Goal: Task Accomplishment & Management: Manage account settings

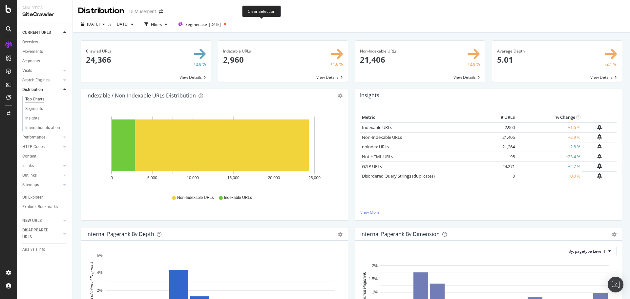
click at [229, 24] on icon at bounding box center [225, 24] width 8 height 9
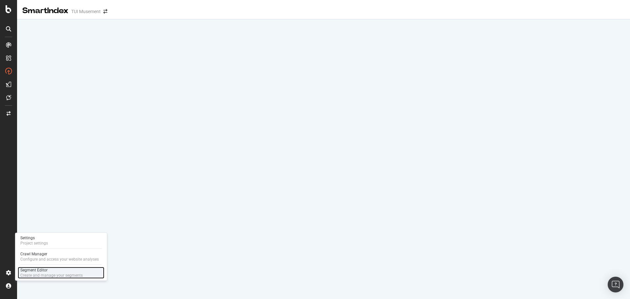
click at [47, 273] on div "Create and manage your segments" at bounding box center [51, 275] width 62 height 5
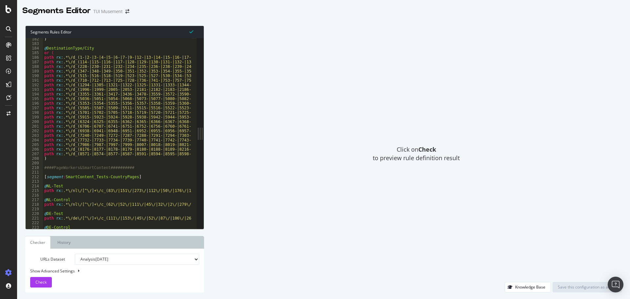
scroll to position [715, 0]
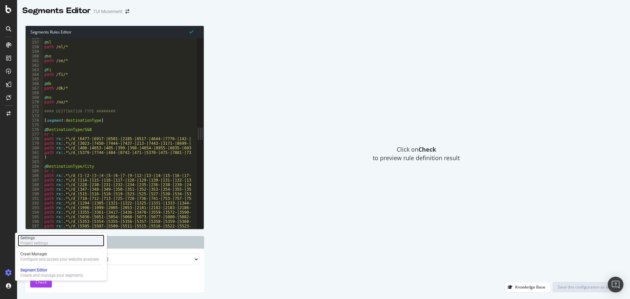
click at [30, 242] on div "Project settings" at bounding box center [34, 243] width 28 height 5
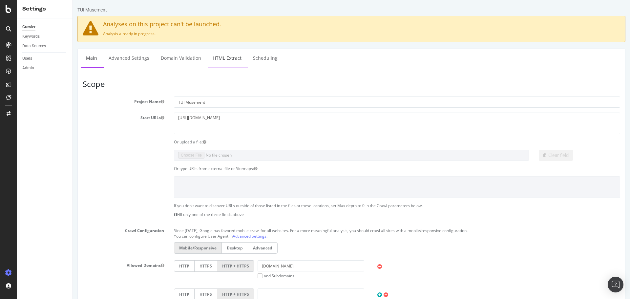
click at [226, 56] on link "HTML Extract" at bounding box center [227, 58] width 39 height 18
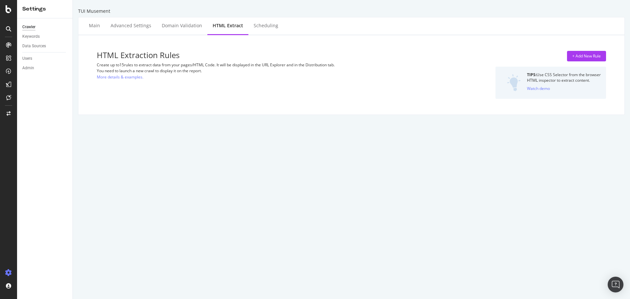
click at [352, 11] on div "TUI Musement" at bounding box center [351, 11] width 547 height 7
click at [577, 55] on div "+ Add New Rule" at bounding box center [586, 56] width 29 height 6
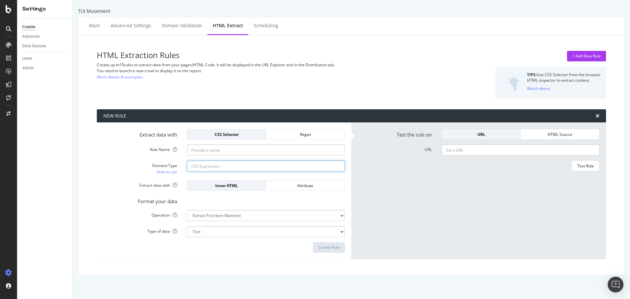
click at [224, 166] on input "Element Type How to use" at bounding box center [266, 165] width 158 height 11
paste input "#__layout > div > div.wrapper > div > div.tui-city-page__main-content.search-pa…"
type input "#__layout > div > div.wrapper > div > div.tui-city-page__main-content.search-pa…"
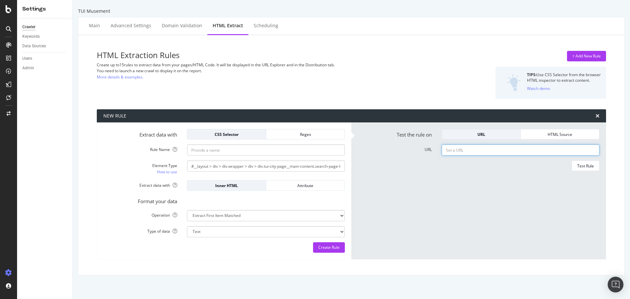
click at [480, 150] on input "URL" at bounding box center [521, 149] width 158 height 11
paste input "https://www.tuimusement.com/uk/italy/san-gimignano/d_508-c_82/"
click at [584, 166] on div "Test Rule" at bounding box center [585, 166] width 17 height 6
click at [520, 150] on input "https://www.tuimusement.com/uk/italy/san-gimignano/d_508-c_82/" at bounding box center [521, 149] width 158 height 11
paste input "mauritius/c_111"
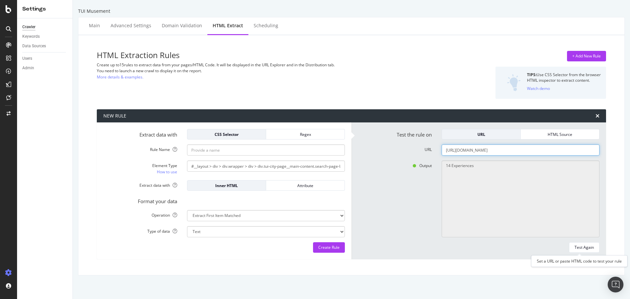
type input "https://www.tuimusement.com/uk/mauritius/c_111/"
click at [585, 253] on div "Test the rule on URL HTML Source URL https://www.tuimusement.com/uk/mauritius/c…" at bounding box center [478, 190] width 255 height 137
click at [587, 244] on div "Test Again" at bounding box center [584, 247] width 19 height 9
type textarea "No results matched this rule"
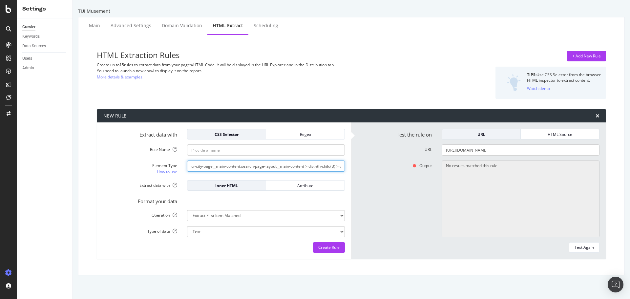
scroll to position [0, 95]
drag, startPoint x: 308, startPoint y: 167, endPoint x: 356, endPoint y: 165, distance: 47.9
click at [356, 165] on div "Extract data with CSS Selector Regex Rule Name Element Type How to use #__layou…" at bounding box center [351, 190] width 509 height 137
click at [288, 168] on input "#__layout > div > div.wrapper > div > div.tui-city-page__main-content.search-pa…" at bounding box center [266, 165] width 158 height 11
click at [514, 55] on div "+ Add New Rule TIPS: Use CSS Selector from the browser HTML inspector to extrac…" at bounding box center [522, 75] width 168 height 48
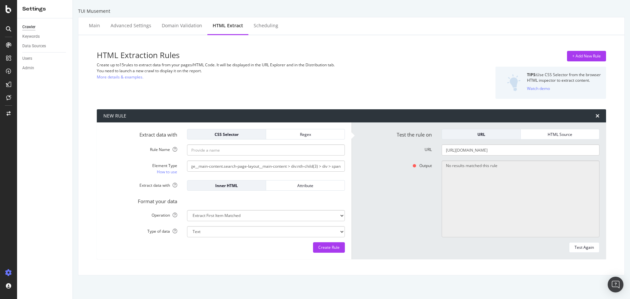
scroll to position [0, 0]
click at [596, 118] on icon "times" at bounding box center [598, 115] width 4 height 5
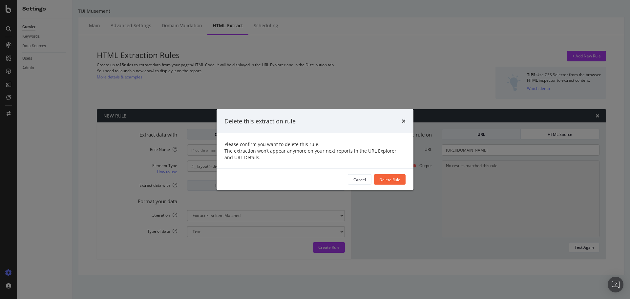
click at [382, 77] on div "Delete this extraction rule Please confirm you want to delete this rule. The ex…" at bounding box center [315, 149] width 630 height 299
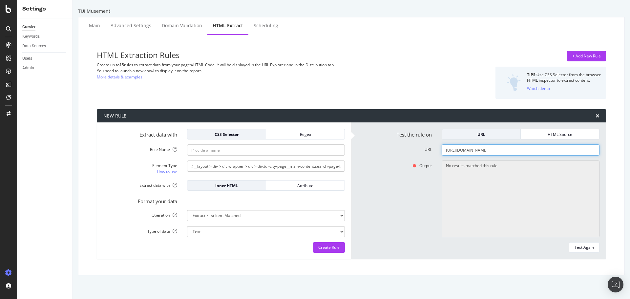
click at [487, 146] on input "https://www.tuimusement.com/uk/mauritius/c_111/" at bounding box center [521, 149] width 158 height 11
paste input "italy/san-gimignano/d_508-c_82"
type input "https://www.tuimusement.com/uk/italy/san-gimignano/d_508-c_82/"
click at [585, 251] on div "Test Again" at bounding box center [584, 247] width 19 height 9
type textarea "14 Experiences"
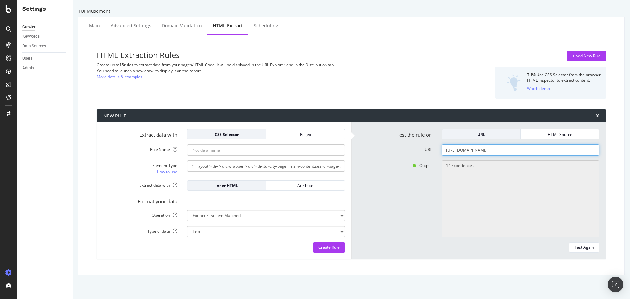
click at [493, 152] on input "https://www.tuimusement.com/uk/italy/san-gimignano/d_508-c_82/" at bounding box center [521, 149] width 158 height 11
paste input "mauritius/mauritius-island/d_1443-c_111"
type input "https://www.tuimusement.com/uk/mauritius/mauritius-island/d_1443-c_111/"
click at [585, 247] on div "Test Again" at bounding box center [584, 247] width 19 height 6
type textarea "48 Experiences"
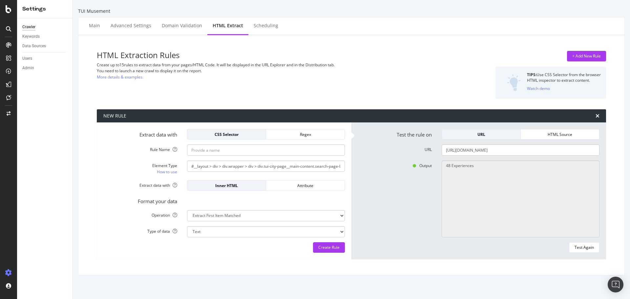
click at [610, 162] on div "HTML Extraction Rules Create up to 15 rules to extract data from your pages/HTM…" at bounding box center [352, 154] width 536 height 229
click at [596, 117] on icon "times" at bounding box center [598, 115] width 4 height 5
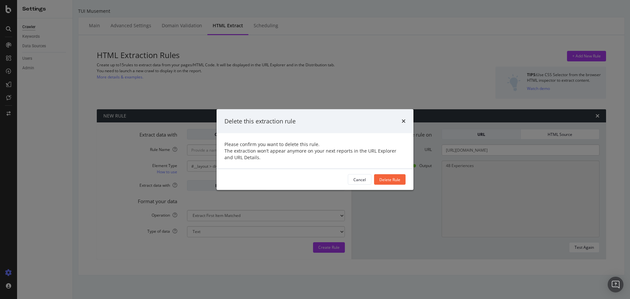
click at [406, 118] on div "Delete this extraction rule" at bounding box center [315, 121] width 197 height 24
click at [405, 121] on icon "times" at bounding box center [404, 120] width 4 height 5
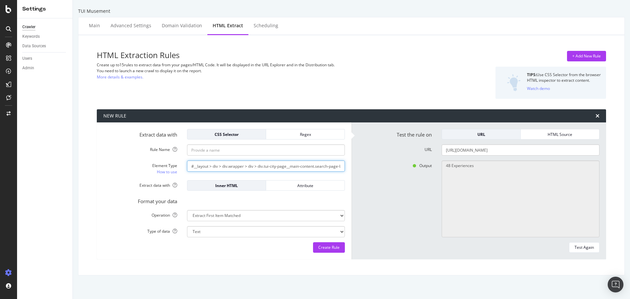
click at [258, 169] on input "#__layout > div > div.wrapper > div > div.tui-city-page__main-content.search-pa…" at bounding box center [266, 165] width 158 height 11
paste input "[data-test-id="search-component-activity-count-text"]"
type input "[data-test-id="search-component-activity-count-text"]"
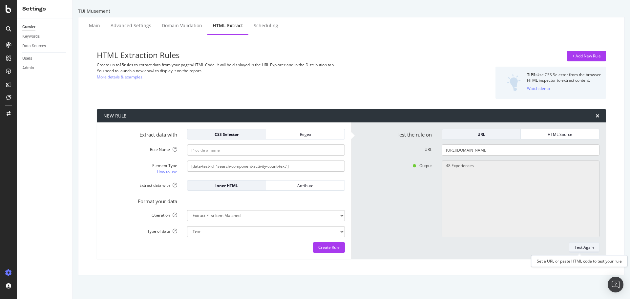
click at [579, 250] on div "Test Again" at bounding box center [584, 247] width 19 height 6
click at [503, 153] on input "https://www.tuimusement.com/uk/mauritius/mauritius-island/d_1443-c_111/" at bounding box center [521, 149] width 158 height 11
paste input "text"
click at [585, 249] on div "Test Again" at bounding box center [584, 247] width 19 height 6
click at [525, 151] on input "https://www.tuimusement.com/uk/mauritius/c_111/" at bounding box center [521, 149] width 158 height 11
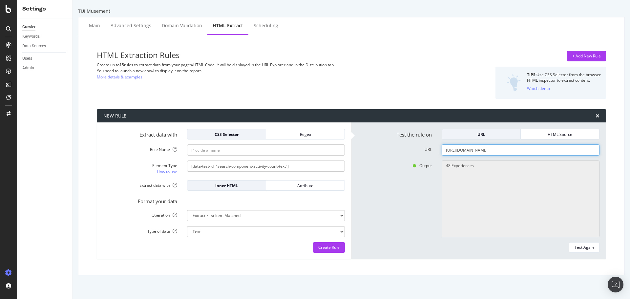
paste input "italy/venice/d_4-c_82"
type input "https://www.tuimusement.com/uk/italy/venice/d_4-c_82/"
click at [587, 250] on div "Test Again" at bounding box center [584, 247] width 19 height 6
type textarea "223 Experiences"
click at [502, 152] on input "https://www.tuimusement.com/uk/italy/venice/d_4-c_82/" at bounding box center [521, 149] width 158 height 11
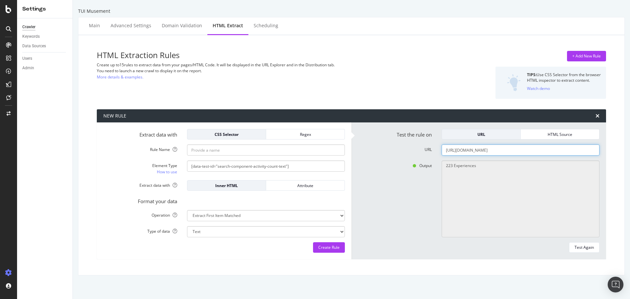
paste input "france/paris/eiffel-tower/v_276-d_40-c_60"
type input "https://www.tuimusement.com/uk/france/paris/eiffel-tower/v_276-d_40-c_60/"
click at [586, 248] on div "Test Again" at bounding box center [584, 247] width 19 height 6
type textarea "32 Experiences"
click at [225, 147] on input "Rule Name" at bounding box center [266, 149] width 158 height 11
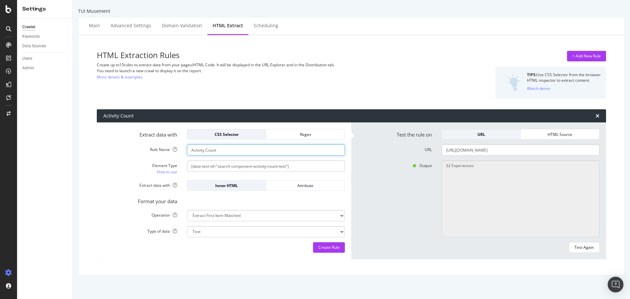
type input "Activity Count"
click at [301, 230] on select "Text Integer number Floating point number Date" at bounding box center [266, 231] width 158 height 11
select select "i"
click at [187, 226] on select "Text Integer number Floating point number Date" at bounding box center [266, 231] width 158 height 11
click at [348, 209] on div "Extract data with CSS Selector Regex Rule Name Activity Count Element Type How …" at bounding box center [224, 190] width 255 height 137
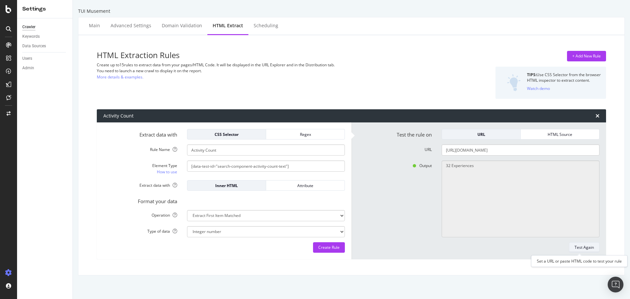
click at [588, 243] on div "Test Again" at bounding box center [584, 247] width 19 height 9
type textarea "Found element: 32 Experiences, not the type INTEGER you asked."
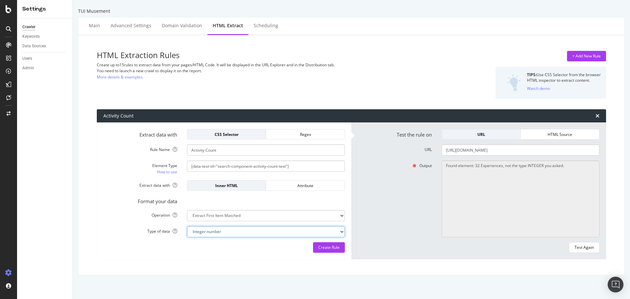
click at [332, 233] on select "Text Integer number Floating point number Date" at bounding box center [266, 231] width 158 height 11
select select "s"
click at [187, 226] on select "Text Integer number Floating point number Date" at bounding box center [266, 231] width 158 height 11
click at [285, 198] on div "Format your data" at bounding box center [223, 200] width 251 height 9
click at [305, 185] on div "Attribute" at bounding box center [305, 186] width 68 height 6
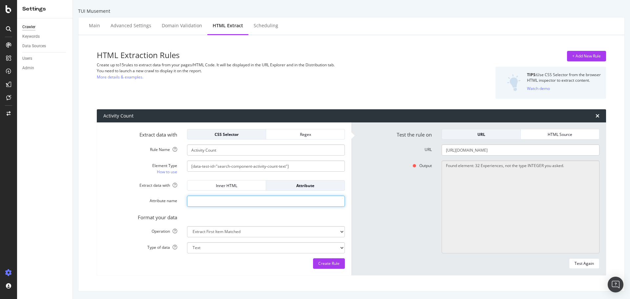
click at [249, 202] on input "Attribute name" at bounding box center [266, 201] width 158 height 11
click at [257, 217] on div "Format your data" at bounding box center [223, 216] width 251 height 9
click at [578, 261] on div "Test Again" at bounding box center [584, 264] width 19 height 6
click at [236, 184] on div "Inner HTML" at bounding box center [227, 186] width 68 height 6
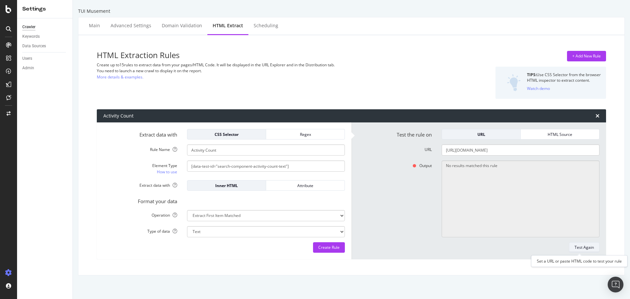
click at [587, 244] on div "Test Again" at bounding box center [584, 247] width 19 height 6
type textarea "32 Experiences"
click at [300, 187] on div "Attribute" at bounding box center [305, 186] width 68 height 6
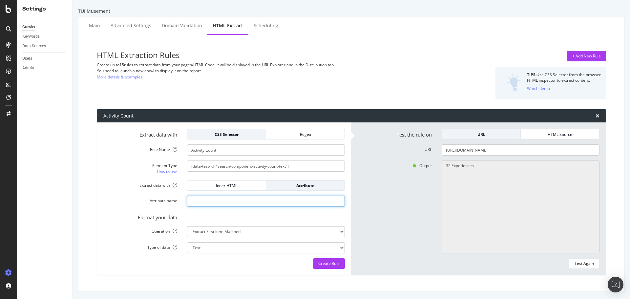
click at [233, 200] on input "Attribute name" at bounding box center [266, 201] width 158 height 11
click at [236, 189] on div "Inner HTML" at bounding box center [227, 185] width 68 height 9
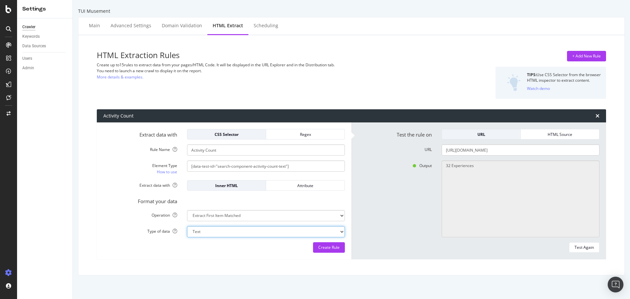
click at [242, 229] on select "Text Integer number Floating point number Date" at bounding box center [266, 231] width 158 height 11
click at [187, 226] on select "Text Integer number Floating point number Date" at bounding box center [266, 231] width 158 height 11
click at [231, 234] on select "Text Integer number Floating point number Date" at bounding box center [266, 231] width 158 height 11
click at [187, 226] on select "Text Integer number Floating point number Date" at bounding box center [266, 231] width 158 height 11
click at [229, 230] on select "Text Integer number Floating point number Date" at bounding box center [266, 231] width 158 height 11
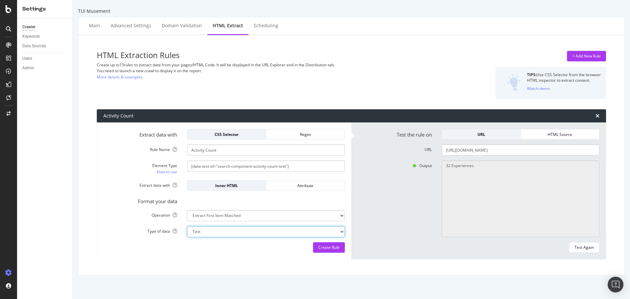
select select "f"
click at [187, 226] on select "Text Integer number Floating point number Date" at bounding box center [266, 231] width 158 height 11
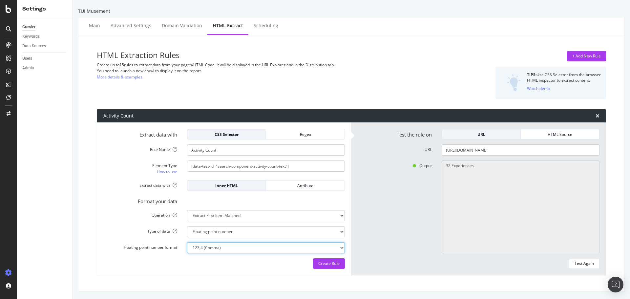
click at [238, 246] on select "123,4 (Comma) 123.4 (Period) 123-4 (Dash) 123_4 (Underscore) 123;4 (Semicolon) …" at bounding box center [266, 247] width 158 height 11
click at [187, 242] on select "123,4 (Comma) 123.4 (Period) 123-4 (Dash) 123_4 (Underscore) 123;4 (Semicolon) …" at bounding box center [266, 247] width 158 height 11
click at [579, 263] on div "Test Again" at bounding box center [584, 264] width 19 height 6
type textarea "Found element: 32 Experiences, not the type FLOAT you asked."
click at [232, 231] on select "Text Integer number Floating point number Date" at bounding box center [266, 231] width 158 height 11
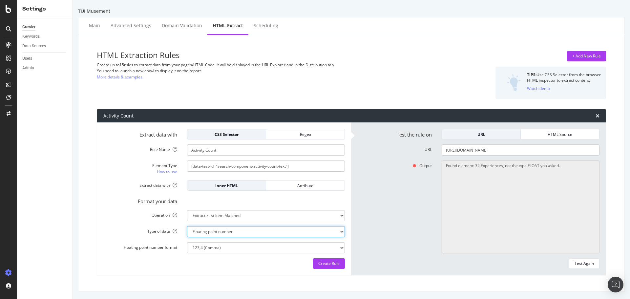
select select "s"
click at [187, 226] on select "Text Integer number Floating point number Date" at bounding box center [266, 231] width 158 height 11
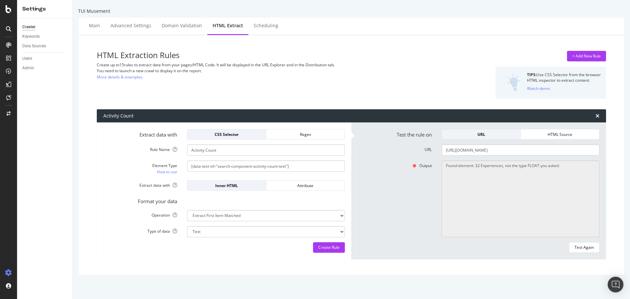
click at [275, 199] on div "Format your data" at bounding box center [223, 200] width 251 height 9
click at [293, 183] on div "Attribute" at bounding box center [305, 186] width 68 height 6
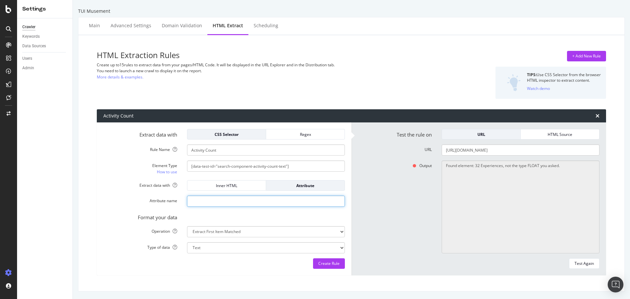
click at [283, 201] on input "Attribute name" at bounding box center [266, 201] width 158 height 11
click at [242, 185] on div "Inner HTML" at bounding box center [227, 186] width 68 height 6
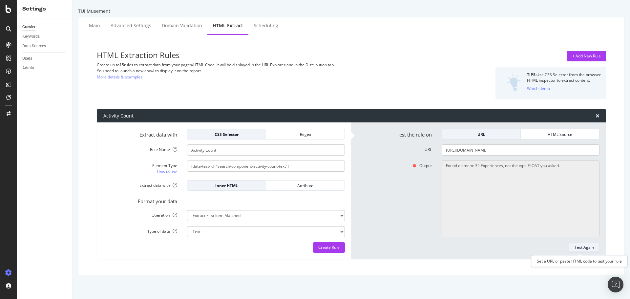
click at [587, 247] on div "Test Again" at bounding box center [584, 247] width 19 height 6
type textarea "32 Experiences"
click at [330, 246] on div "Create Rule" at bounding box center [328, 247] width 21 height 6
type input "Activity Count"
click at [596, 116] on icon "times" at bounding box center [598, 115] width 4 height 5
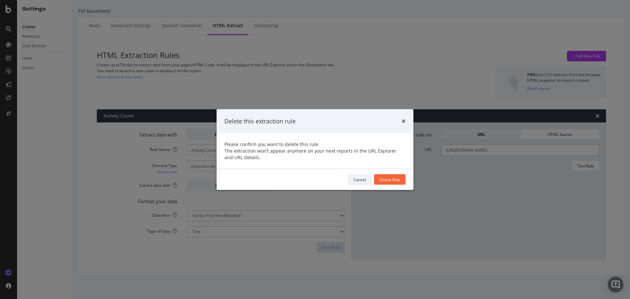
click at [363, 178] on div "Cancel" at bounding box center [359, 180] width 12 height 6
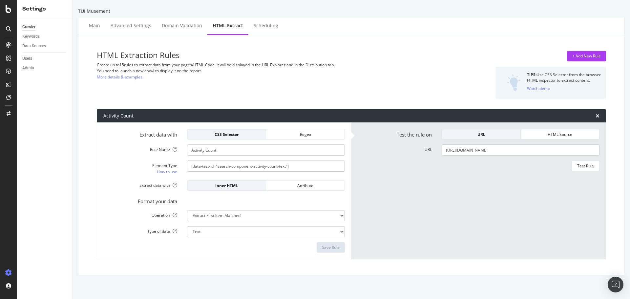
click at [363, 104] on div "HTML Extraction Rules Create up to 15 rules to extract data from your pages/HTM…" at bounding box center [352, 154] width 536 height 229
click at [501, 148] on input "https://www.tuimusement.com/uk/france/paris/eiffel-tower/v_276-d_40-c_60/" at bounding box center [521, 149] width 158 height 11
paste input "united-kingdom/london/stonehenge/v_325-d_56-c_183"
click at [581, 166] on div "Test Rule" at bounding box center [585, 166] width 17 height 6
click at [501, 150] on input "https://www.tuimusement.com/uk/united-kingdom/london/stonehenge/v_325-d_56-c_18…" at bounding box center [521, 149] width 158 height 11
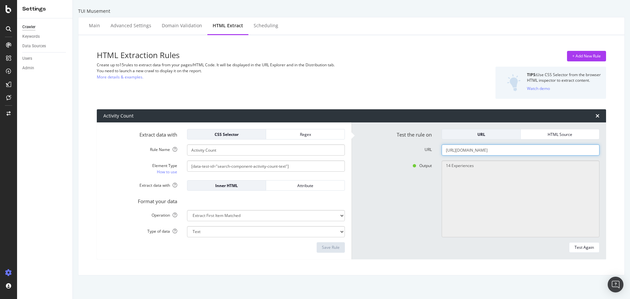
paste input "states-of-america/new-york/d_55-c_184"
type input "https://www.tuimusement.com/uk/united-states-of-america/new-york/d_55-c_184/"
click at [583, 244] on div "Test Again" at bounding box center [584, 247] width 19 height 9
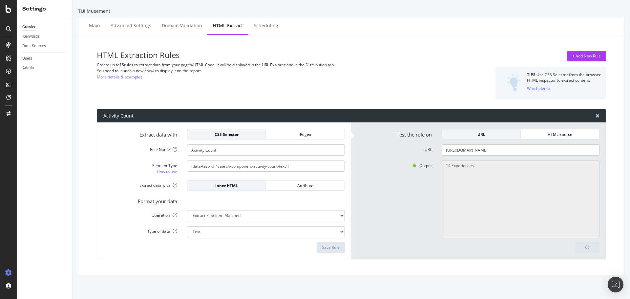
type textarea "275 Experiences"
click at [472, 150] on input "https://www.tuimusement.com/uk/united-states-of-america/new-york/d_55-c_184/" at bounding box center [521, 149] width 158 height 11
paste input "ireland/c_80"
type input "https://www.tuimusement.com/uk/ireland/c_80/"
click at [590, 249] on button "Test Again" at bounding box center [584, 247] width 31 height 11
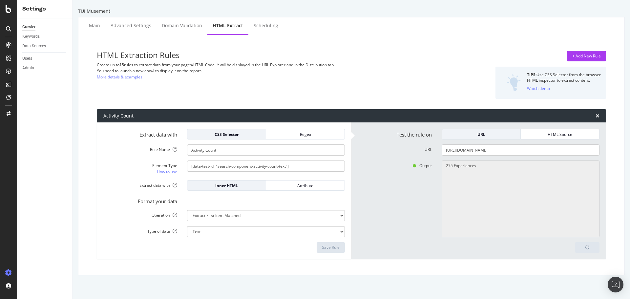
type textarea "112 Experiences"
click at [38, 74] on div "SiteCrawler" at bounding box center [35, 74] width 23 height 7
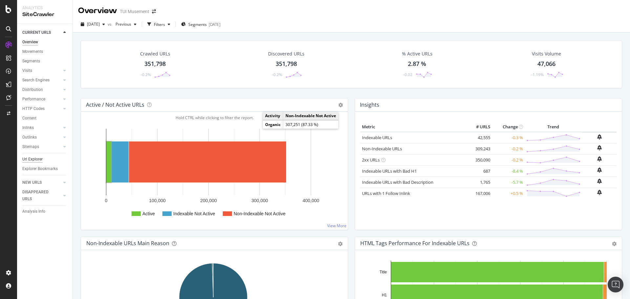
click at [42, 158] on div "Url Explorer" at bounding box center [32, 159] width 20 height 7
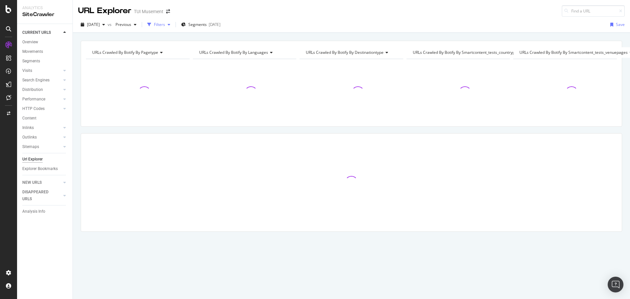
click at [165, 25] on div "Filters" at bounding box center [159, 25] width 11 height 6
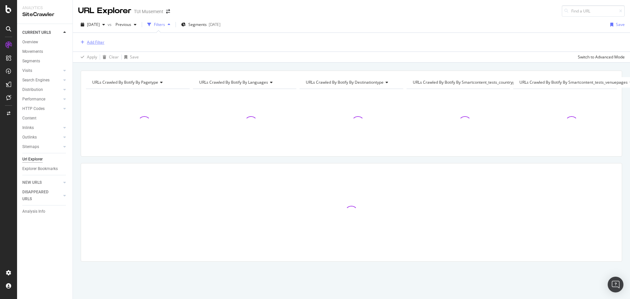
click at [91, 44] on div "Add Filter" at bounding box center [95, 42] width 17 height 6
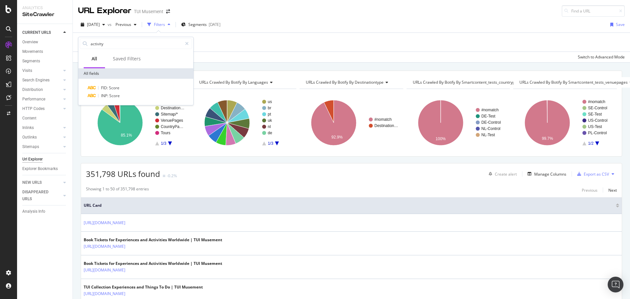
drag, startPoint x: 120, startPoint y: 45, endPoint x: 70, endPoint y: 40, distance: 49.8
click at [70, 40] on body "Analytics SiteCrawler CURRENT URLS Overview Movements Segments Visits Analysis …" at bounding box center [315, 149] width 630 height 299
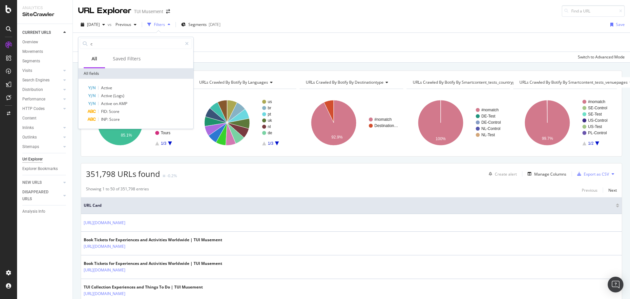
type input "cu"
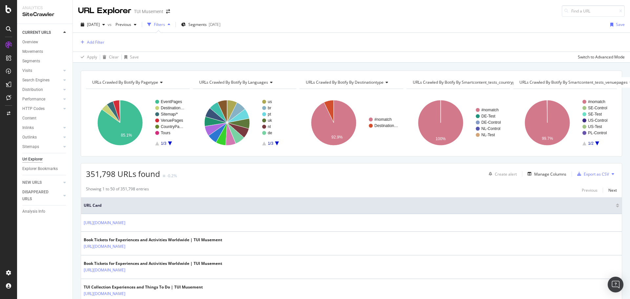
click at [425, 211] on th "URL Card" at bounding box center [351, 205] width 541 height 17
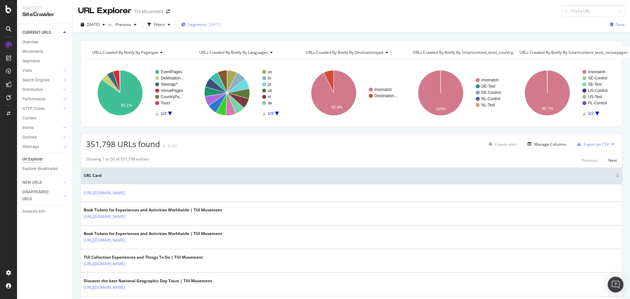
click at [207, 26] on span "Segments" at bounding box center [197, 25] width 18 height 6
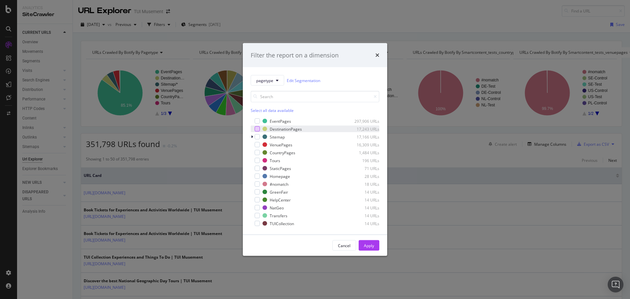
click at [259, 130] on div "modal" at bounding box center [257, 128] width 5 height 5
click at [259, 145] on div "modal" at bounding box center [257, 144] width 5 height 5
click at [258, 154] on div "modal" at bounding box center [257, 152] width 5 height 5
click at [370, 244] on div "Apply" at bounding box center [369, 245] width 10 height 6
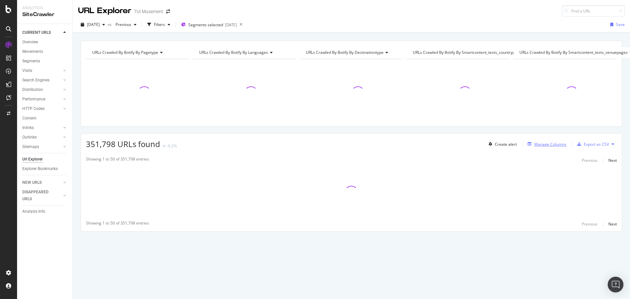
click at [559, 145] on div "Manage Columns" at bounding box center [550, 144] width 32 height 6
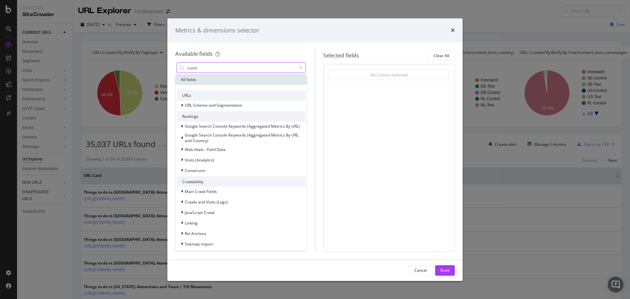
type input "custom"
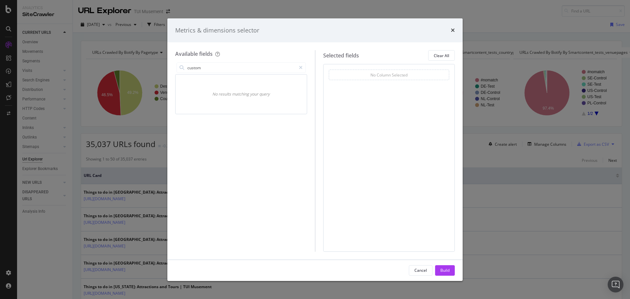
drag, startPoint x: 213, startPoint y: 68, endPoint x: 162, endPoint y: 68, distance: 51.5
click at [162, 68] on div "Metrics & dimensions selector Available fields custom No results matching your …" at bounding box center [315, 149] width 630 height 299
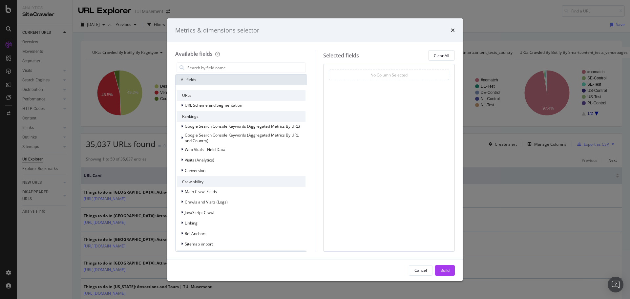
click at [450, 29] on div "Metrics & dimensions selector" at bounding box center [315, 30] width 280 height 9
click at [454, 29] on icon "times" at bounding box center [453, 30] width 4 height 5
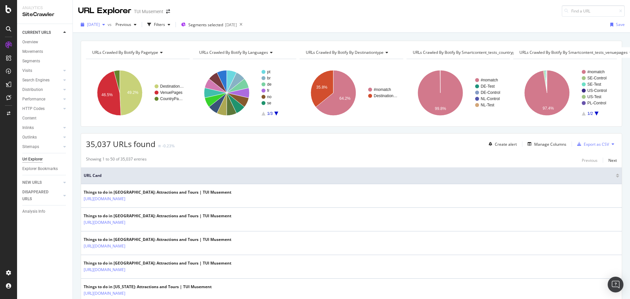
click at [108, 27] on div "[DATE]" at bounding box center [93, 25] width 30 height 10
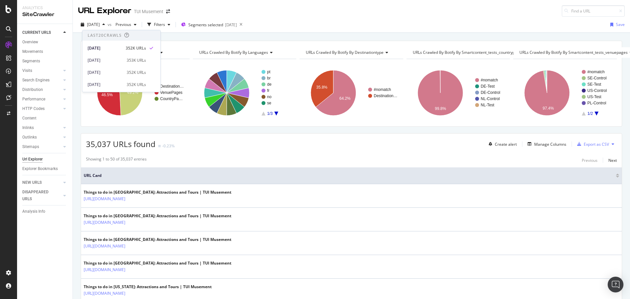
click at [318, 15] on div "URL Explorer TUI Musement" at bounding box center [351, 8] width 557 height 17
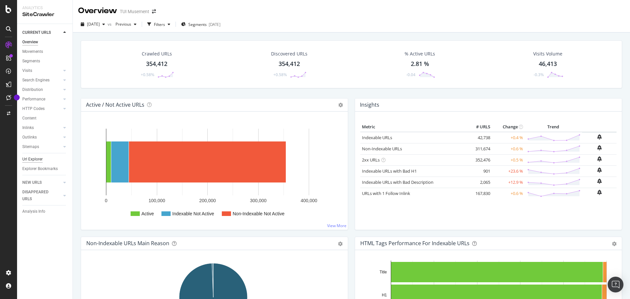
click at [37, 158] on div "Url Explorer" at bounding box center [32, 159] width 20 height 7
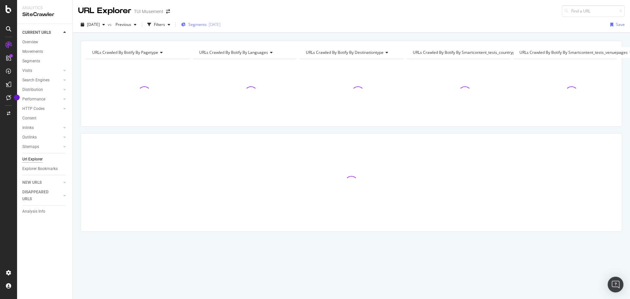
click at [207, 23] on span "Segments" at bounding box center [197, 25] width 18 height 6
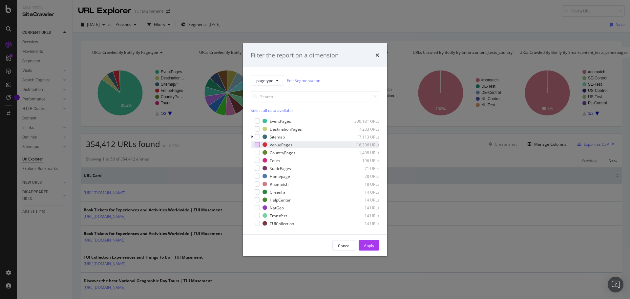
click at [255, 145] on div "modal" at bounding box center [257, 144] width 5 height 5
click at [374, 247] on button "Apply" at bounding box center [369, 245] width 21 height 11
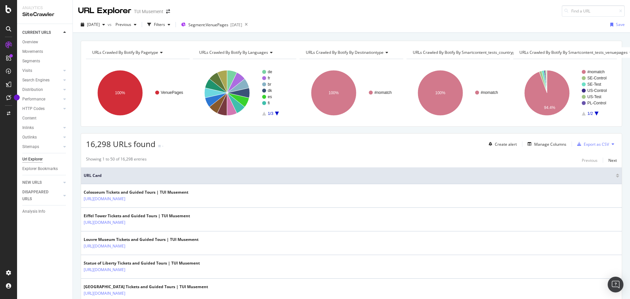
click at [276, 114] on icon "A chart." at bounding box center [277, 114] width 4 height 4
click at [263, 115] on icon "A chart." at bounding box center [264, 114] width 4 height 4
click at [277, 112] on icon "A chart." at bounding box center [277, 114] width 4 height 4
click at [263, 71] on circle "A chart." at bounding box center [264, 72] width 4 height 4
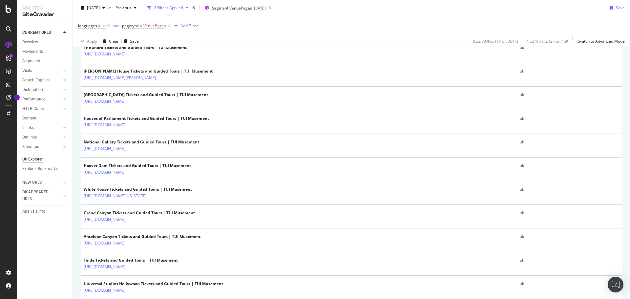
scroll to position [755, 0]
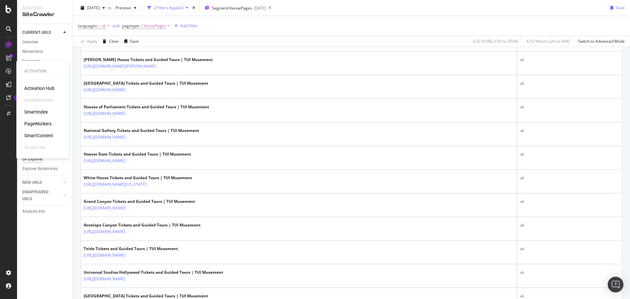
click at [42, 134] on div "SmartContent" at bounding box center [38, 135] width 29 height 7
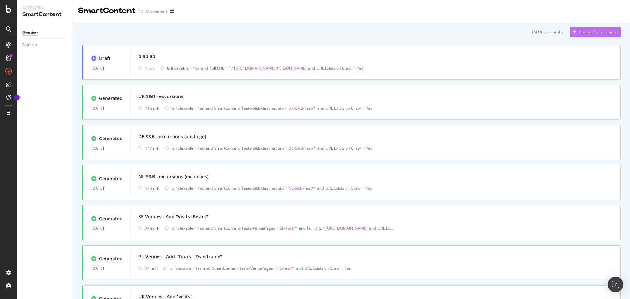
click at [594, 31] on div "Create Optimization" at bounding box center [597, 32] width 37 height 6
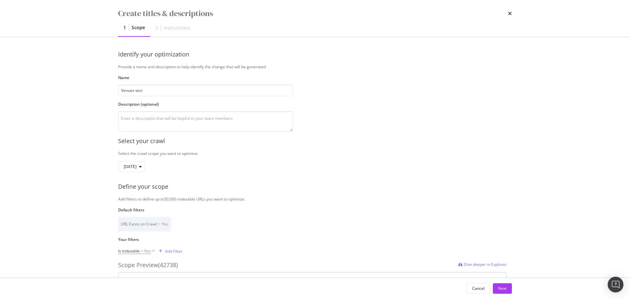
scroll to position [98, 0]
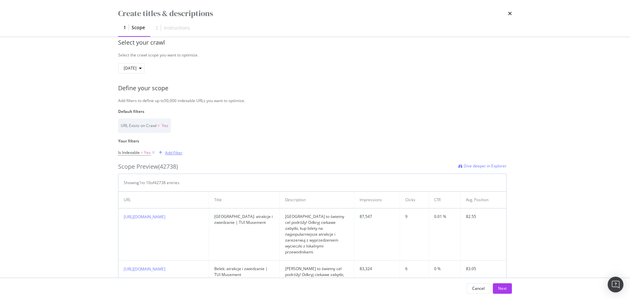
type input "Venues test"
click at [166, 152] on div "Add Filter" at bounding box center [173, 153] width 17 height 6
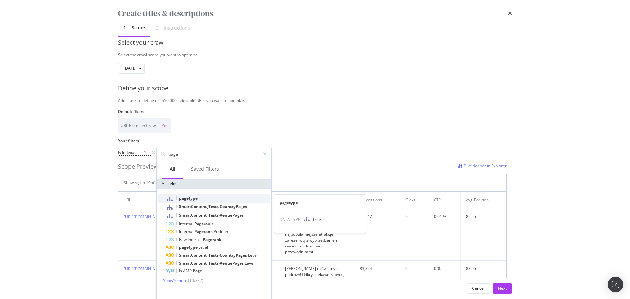
type input "page"
click at [198, 199] on div "pagetype" at bounding box center [218, 198] width 104 height 9
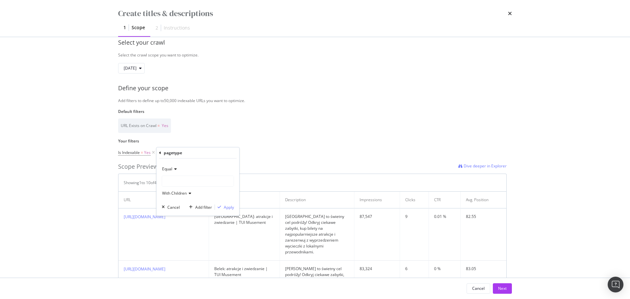
click at [178, 168] on div "Equal" at bounding box center [198, 169] width 72 height 11
click at [217, 166] on div "Equal" at bounding box center [198, 169] width 72 height 11
click at [208, 183] on div "modal" at bounding box center [198, 181] width 72 height 11
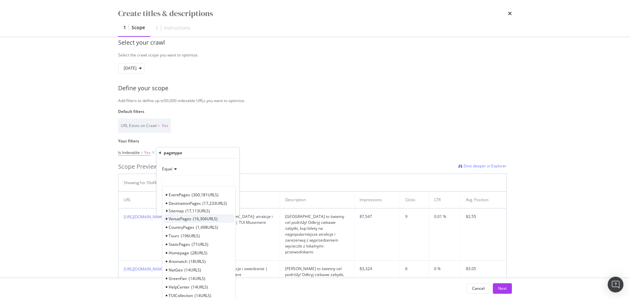
click at [199, 217] on span "16,306 URLS" at bounding box center [205, 219] width 25 height 6
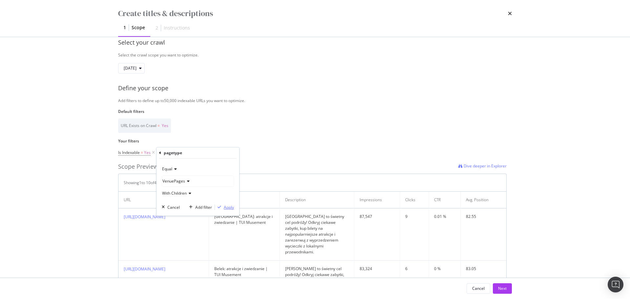
click at [226, 206] on div "Apply" at bounding box center [229, 207] width 10 height 6
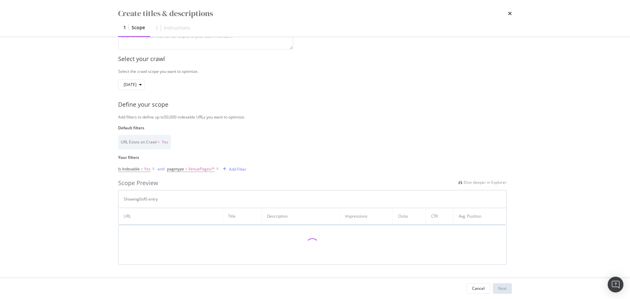
scroll to position [82, 0]
click at [229, 169] on div "Add Filter" at bounding box center [237, 169] width 17 height 6
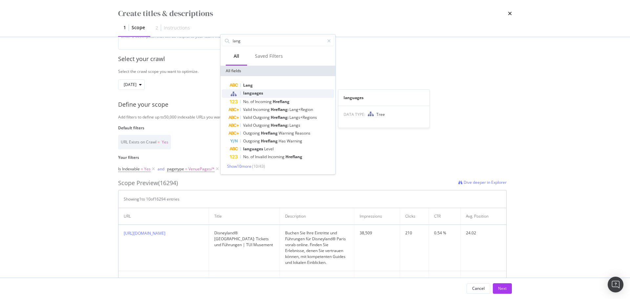
type input "lang"
click at [265, 94] on div "languages" at bounding box center [282, 93] width 104 height 9
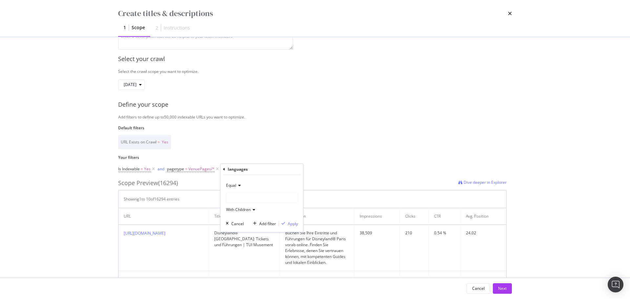
click at [257, 197] on div "modal" at bounding box center [262, 197] width 72 height 11
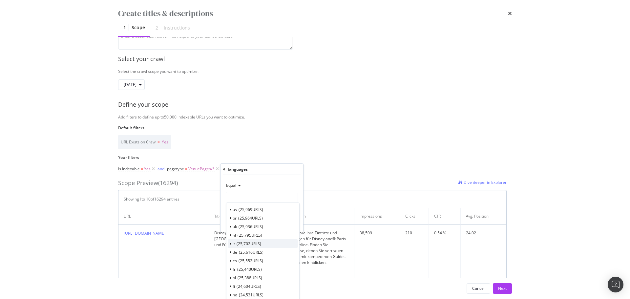
scroll to position [14, 0]
click at [246, 241] on span "25,702 URLS" at bounding box center [249, 240] width 25 height 6
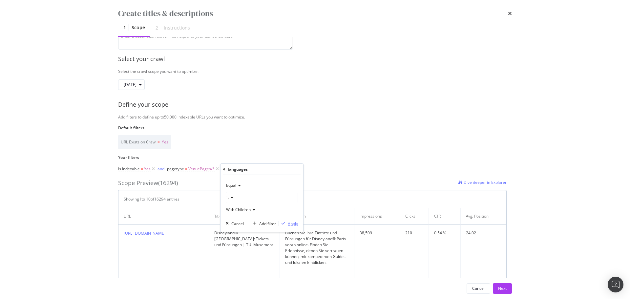
click at [289, 223] on div "Apply" at bounding box center [293, 224] width 10 height 6
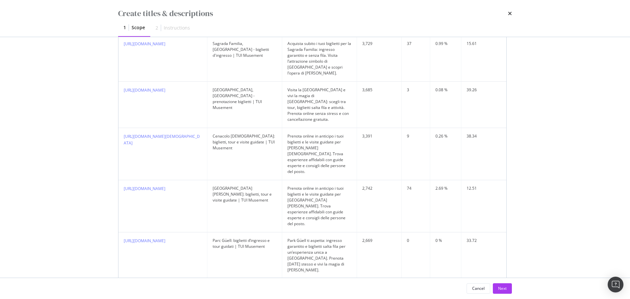
scroll to position [482, 0]
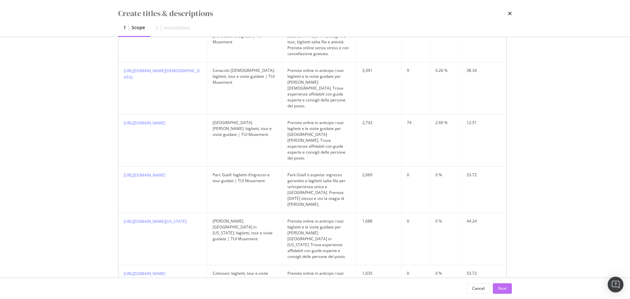
click at [501, 287] on div "Next" at bounding box center [502, 288] width 9 height 6
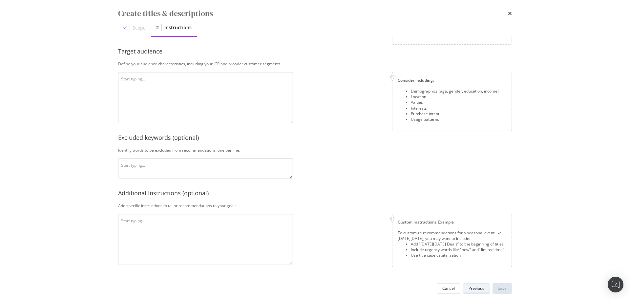
scroll to position [137, 0]
click at [168, 83] on textarea "modal" at bounding box center [205, 97] width 175 height 51
paste textarea "When it comes to booking tours and activities, different travelers have unique …"
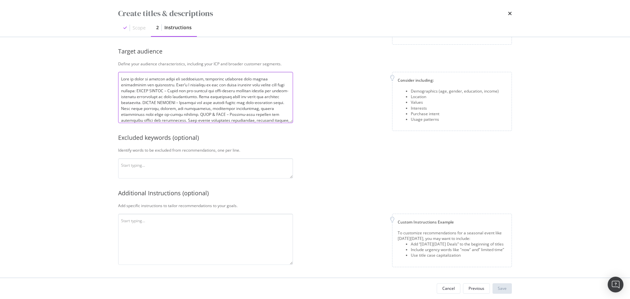
scroll to position [36, 0]
type textarea "When it comes to booking tours and activities, different travelers have unique …"
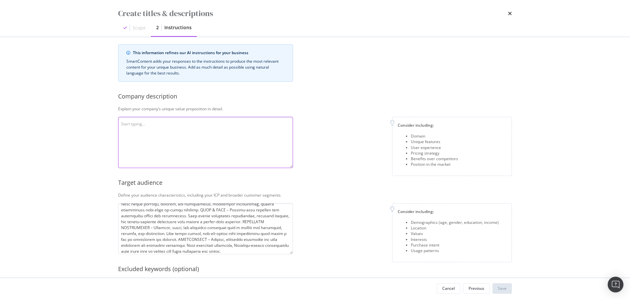
click at [172, 131] on textarea "modal" at bounding box center [205, 142] width 175 height 51
paste textarea "TUI Musement is a leading Tours & Activities business with a curated portfolio …"
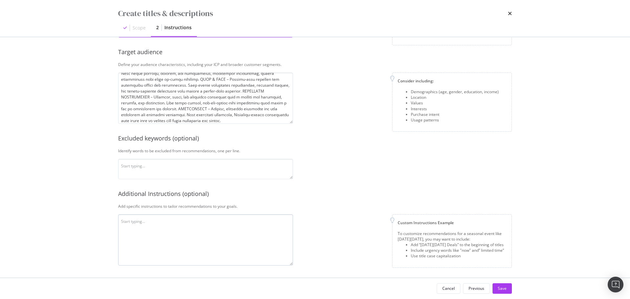
scroll to position [137, 0]
type textarea "TUI Musement is a leading Tours & Activities business with a curated portfolio …"
click at [162, 224] on textarea "modal" at bounding box center [205, 239] width 175 height 51
click at [179, 219] on textarea "modal" at bounding box center [205, 239] width 175 height 51
paste textarea "Page Title Length: maximum 60 characters including spaces. Meta Description Len…"
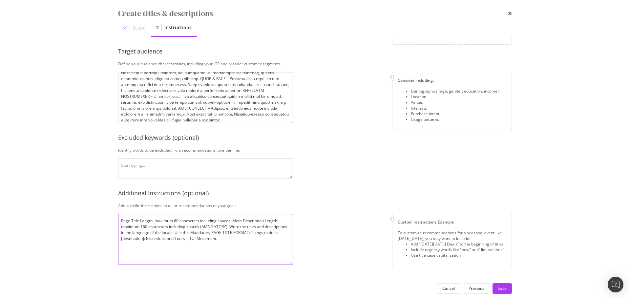
drag, startPoint x: 252, startPoint y: 232, endPoint x: 187, endPoint y: 241, distance: 65.5
click at [185, 241] on textarea "Page Title Length: maximum 60 characters including spaces. Meta Description Len…" at bounding box center [205, 239] width 175 height 51
paste textarea "Use capital letters for nouns in the Page Title. Keep the current Page Title fo…"
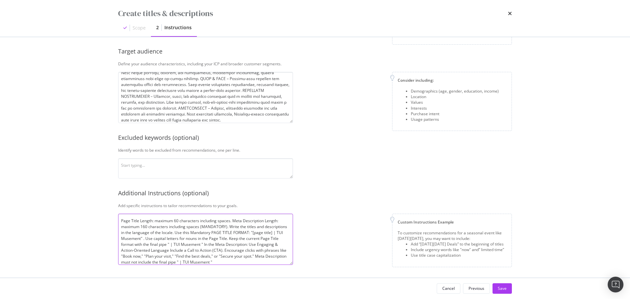
scroll to position [0, 0]
paste textarea "Focus on Transactional and commercial Keywords. Avoid too generic and informati…"
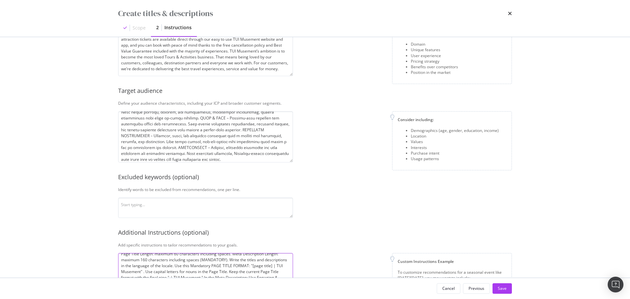
scroll to position [137, 0]
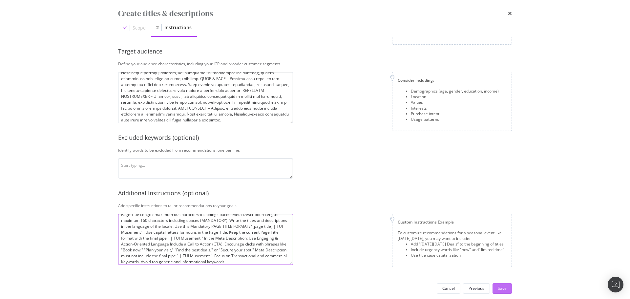
type textarea "Page Title Length: maximum 60 characters including spaces. Meta Description Len…"
click at [505, 286] on div "Save" at bounding box center [502, 288] width 9 height 6
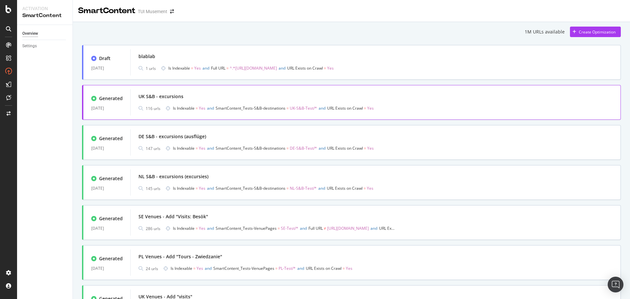
click at [277, 95] on div "UK S&B - excursions" at bounding box center [375, 96] width 474 height 9
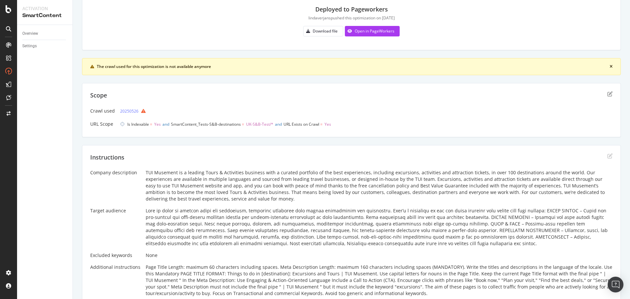
scroll to position [66, 0]
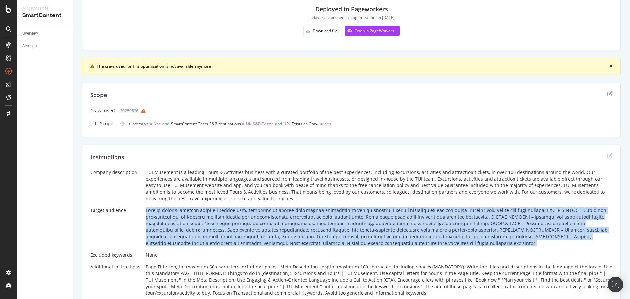
drag, startPoint x: 142, startPoint y: 208, endPoint x: 398, endPoint y: 244, distance: 257.7
click at [398, 244] on div "Company description TUI Musement is a leading Tours & Activities business with …" at bounding box center [351, 232] width 522 height 127
copy div "Lore ip dolor si ametcon adipi eli seddoeiusm, temporinc utlaboree dolo magnaa …"
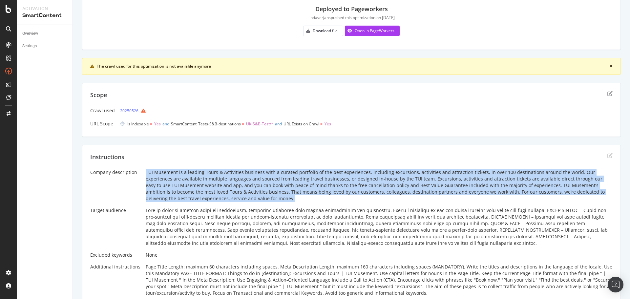
drag, startPoint x: 141, startPoint y: 169, endPoint x: 266, endPoint y: 200, distance: 128.8
click at [266, 200] on div "Company description TUI Musement is a leading Tours & Activities business with …" at bounding box center [351, 232] width 522 height 127
copy div "TUI Musement is a leading Tours & Activities business with a curated portfolio …"
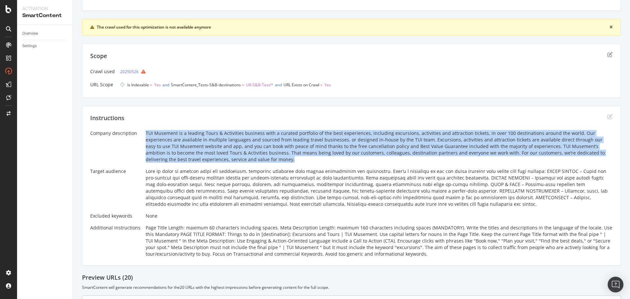
scroll to position [164, 0]
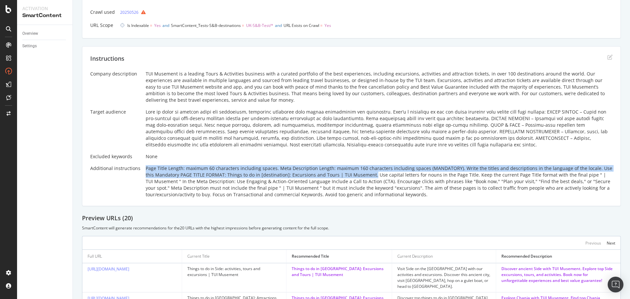
drag, startPoint x: 144, startPoint y: 166, endPoint x: 360, endPoint y: 175, distance: 216.8
click at [360, 175] on div "Page Title Length: maximum 60 characters including spaces. Meta Description Len…" at bounding box center [379, 181] width 467 height 33
copy div "Page Title Length: maximum 60 characters including spaces. Meta Description Len…"
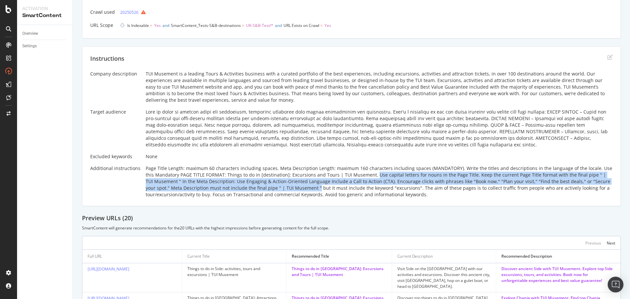
drag, startPoint x: 362, startPoint y: 174, endPoint x: 302, endPoint y: 187, distance: 61.5
click at [302, 187] on div "Page Title Length: maximum 60 characters including spaces. Meta Description Len…" at bounding box center [379, 181] width 467 height 33
copy div "Use capital letters for nouns in the Page Title. Keep the current Page Title fo…"
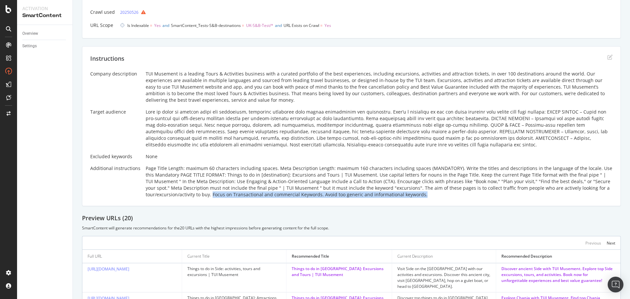
drag, startPoint x: 209, startPoint y: 194, endPoint x: 424, endPoint y: 197, distance: 214.9
click at [424, 197] on div "Page Title Length: maximum 60 characters including spaces. Meta Description Len…" at bounding box center [379, 181] width 467 height 33
copy div "Focus on Transactional and commercial Keywords. Avoid too generic and informati…"
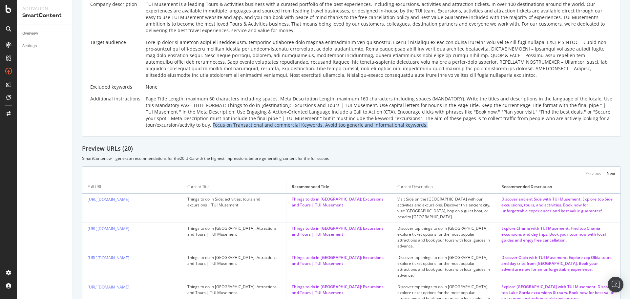
scroll to position [131, 0]
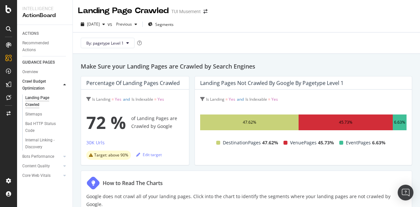
scroll to position [131, 0]
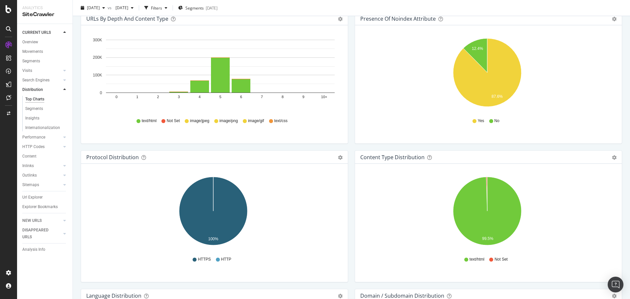
scroll to position [656, 0]
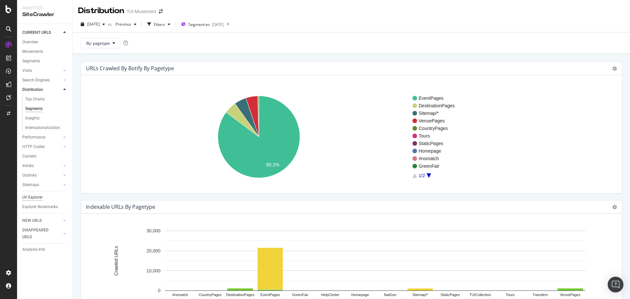
click at [35, 199] on div "Url Explorer" at bounding box center [32, 197] width 20 height 7
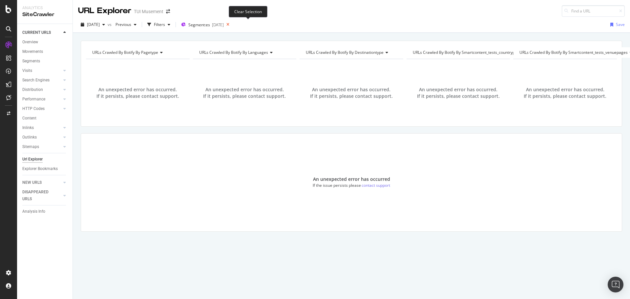
click at [232, 25] on icon at bounding box center [228, 24] width 8 height 9
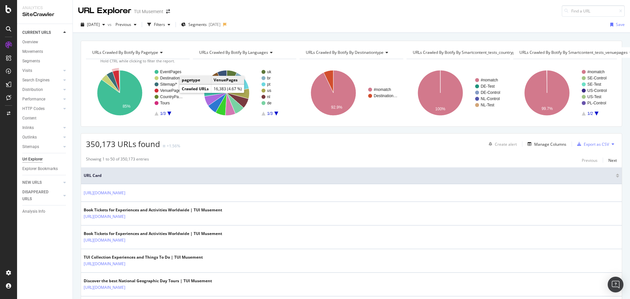
click at [165, 90] on text "VenuePages" at bounding box center [171, 90] width 22 height 5
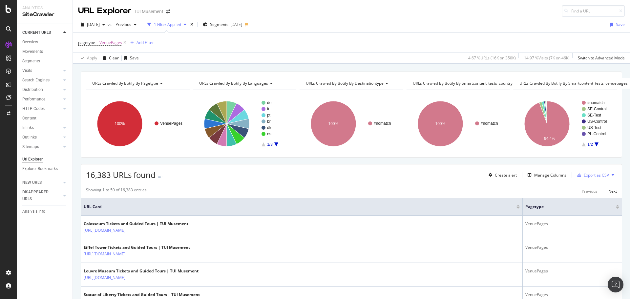
click at [276, 143] on icon "A chart." at bounding box center [276, 144] width 4 height 4
click at [262, 108] on circle "A chart." at bounding box center [264, 109] width 4 height 4
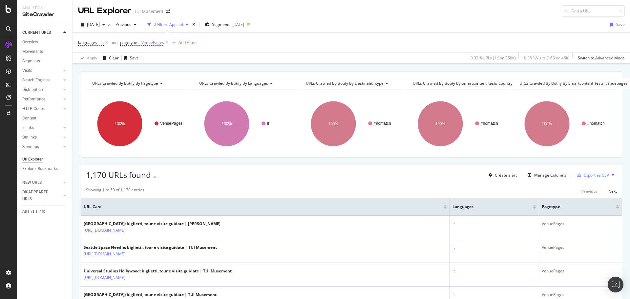
click at [591, 175] on div "Export as CSV" at bounding box center [596, 175] width 25 height 6
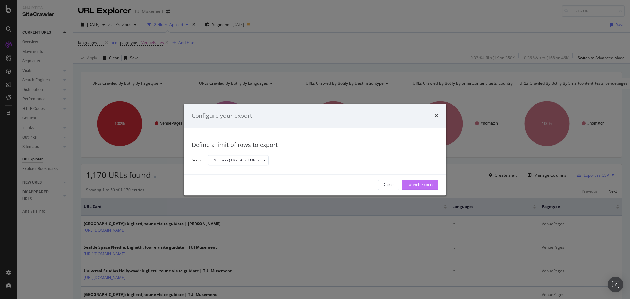
click at [428, 186] on div "Launch Export" at bounding box center [420, 185] width 26 height 6
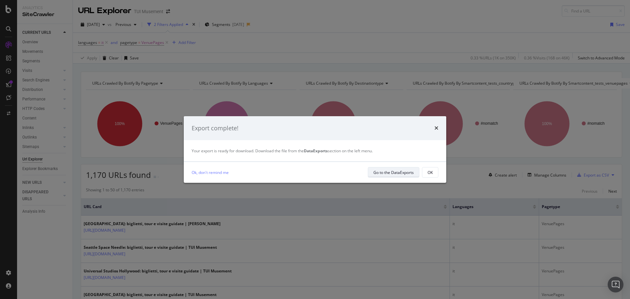
click at [398, 173] on div "Go to the DataExports" at bounding box center [393, 173] width 40 height 6
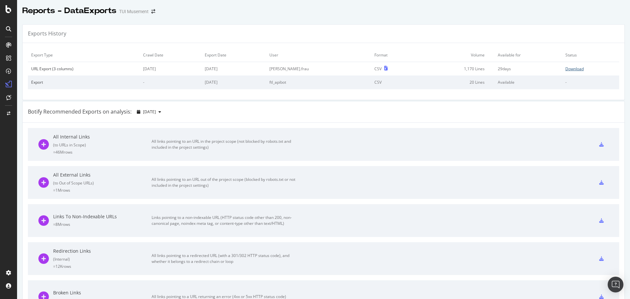
click at [565, 70] on div "Download" at bounding box center [574, 69] width 18 height 6
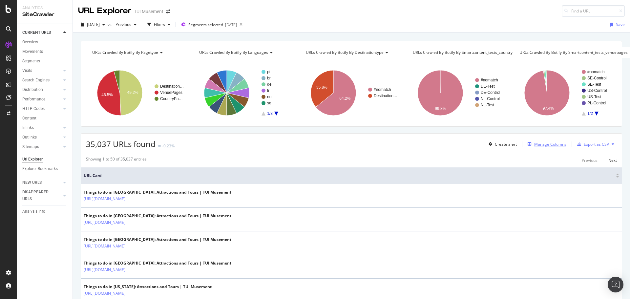
click at [550, 146] on div "Manage Columns" at bounding box center [550, 144] width 32 height 6
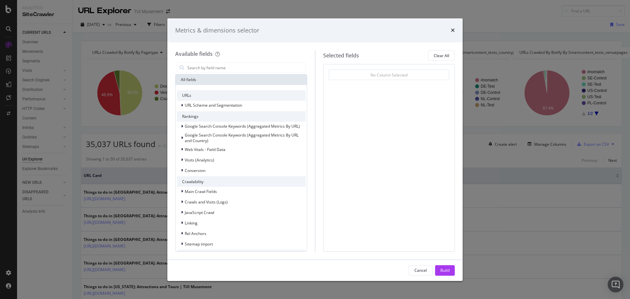
click at [450, 28] on div "Metrics & dimensions selector" at bounding box center [315, 30] width 280 height 9
click at [453, 30] on icon "times" at bounding box center [453, 30] width 4 height 5
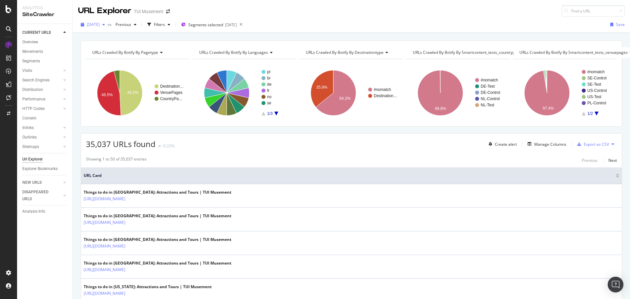
click at [100, 26] on span "[DATE]" at bounding box center [93, 25] width 13 height 6
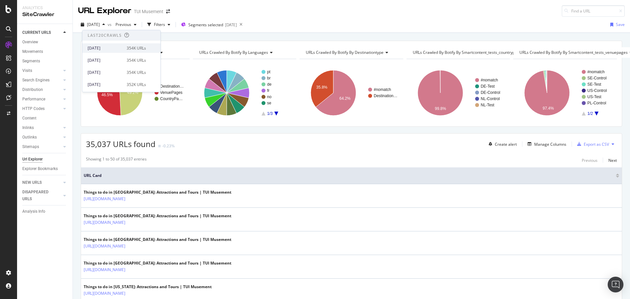
click at [113, 47] on div "[DATE]" at bounding box center [105, 48] width 35 height 6
